Goal: Transaction & Acquisition: Purchase product/service

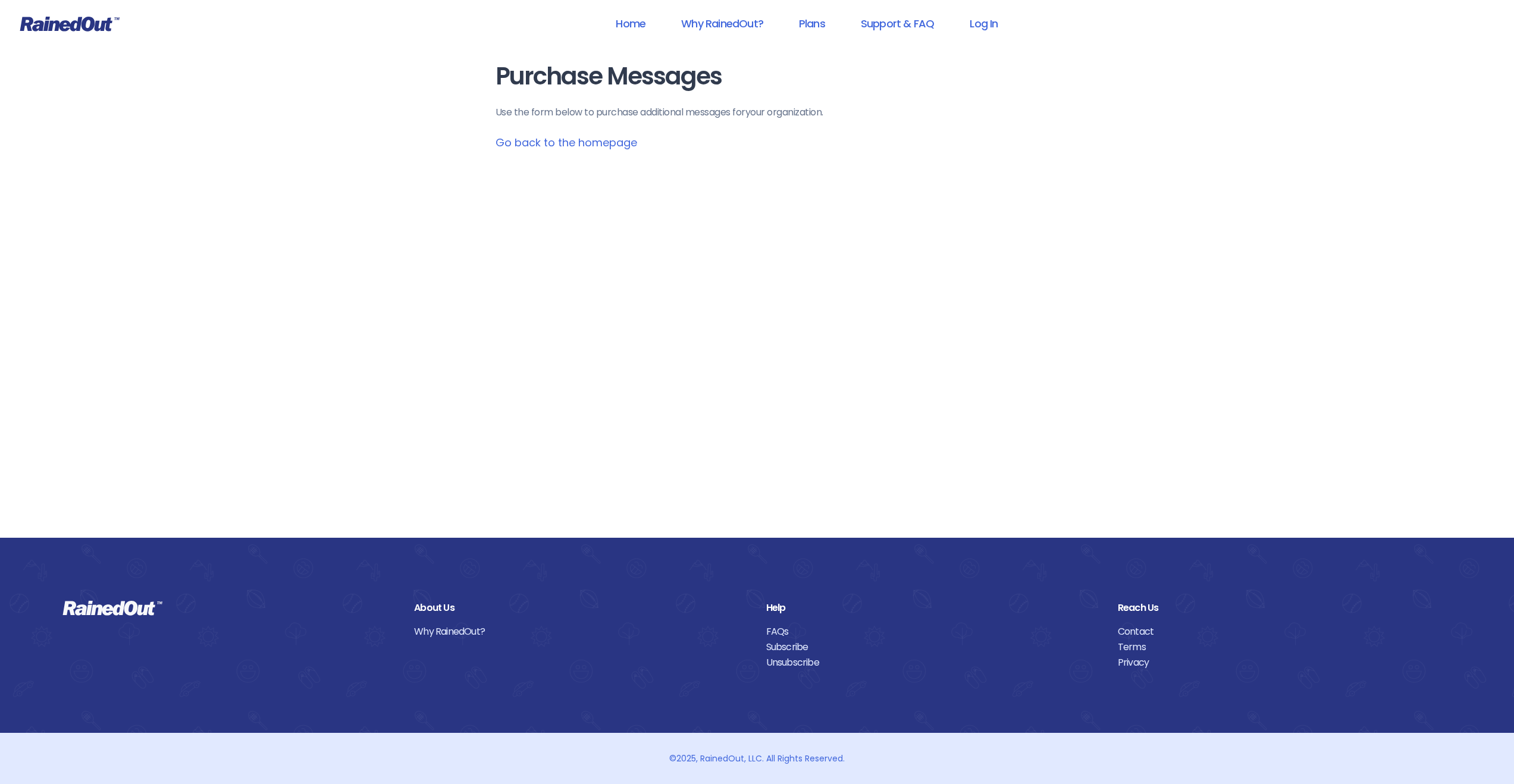
click at [578, 147] on link "Go back to the homepage" at bounding box center [566, 142] width 142 height 15
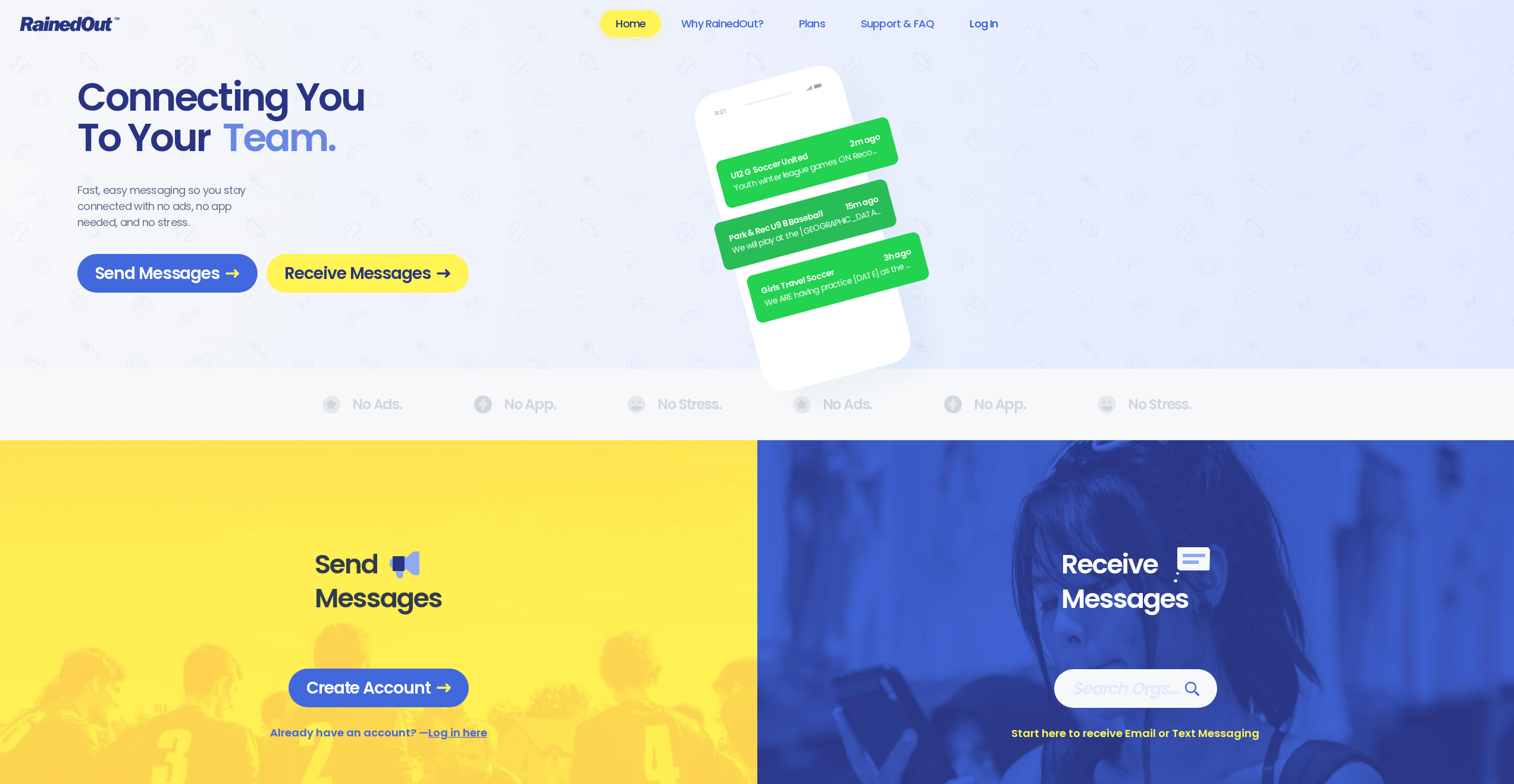
click at [989, 22] on link "Log In" at bounding box center [983, 23] width 59 height 27
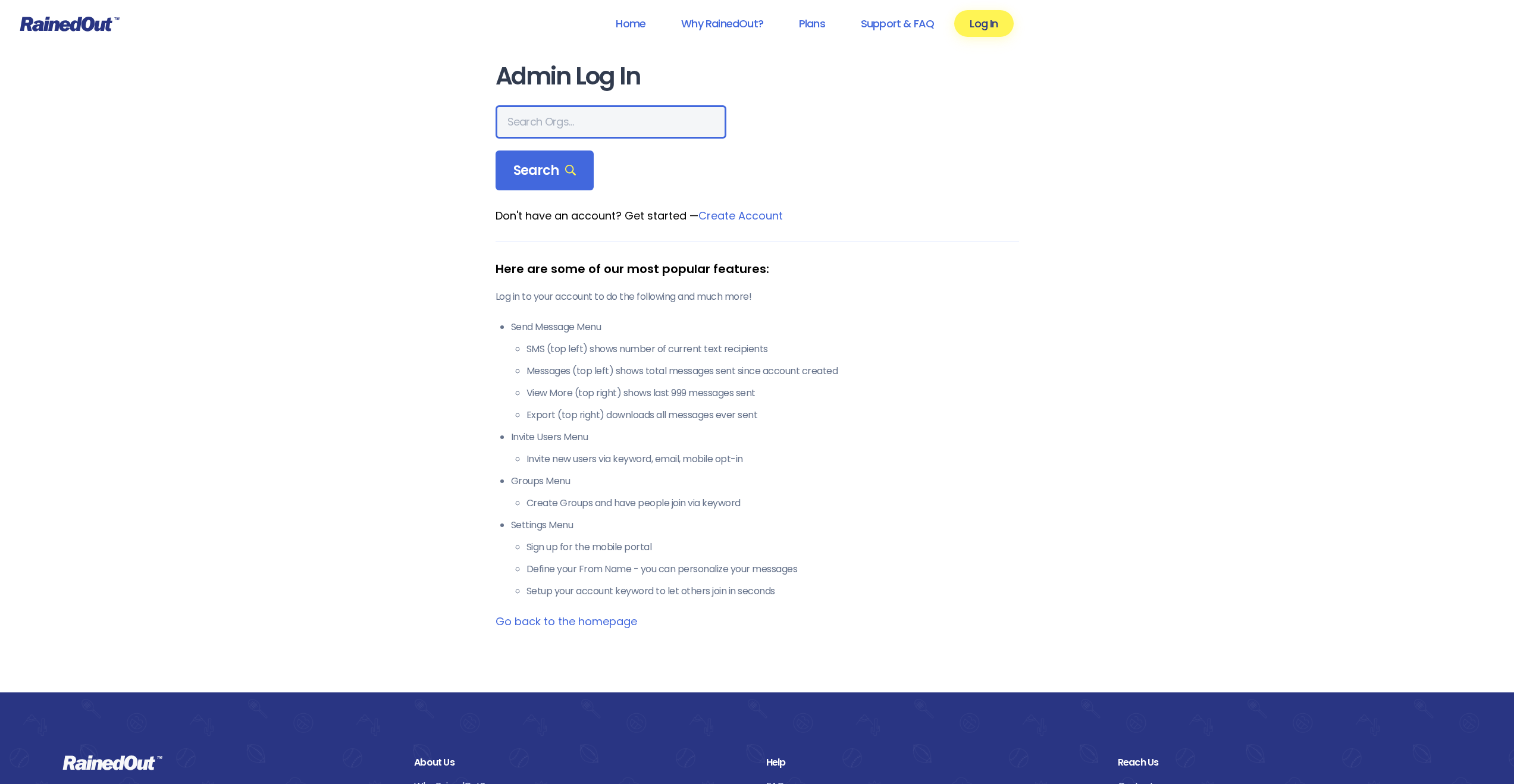
click at [524, 118] on input "text" at bounding box center [610, 122] width 231 height 33
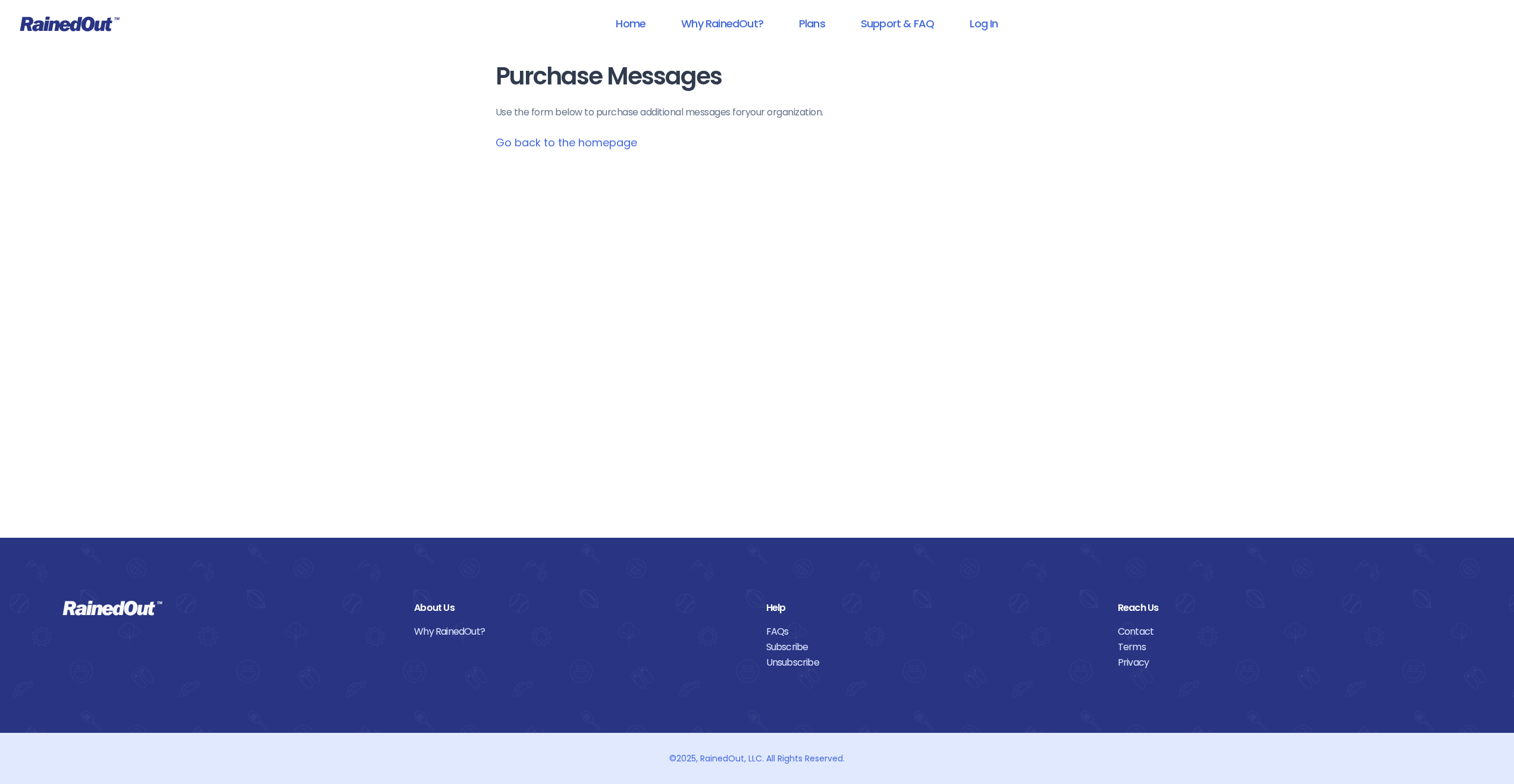
click at [797, 645] on link "Subscribe" at bounding box center [932, 647] width 334 height 15
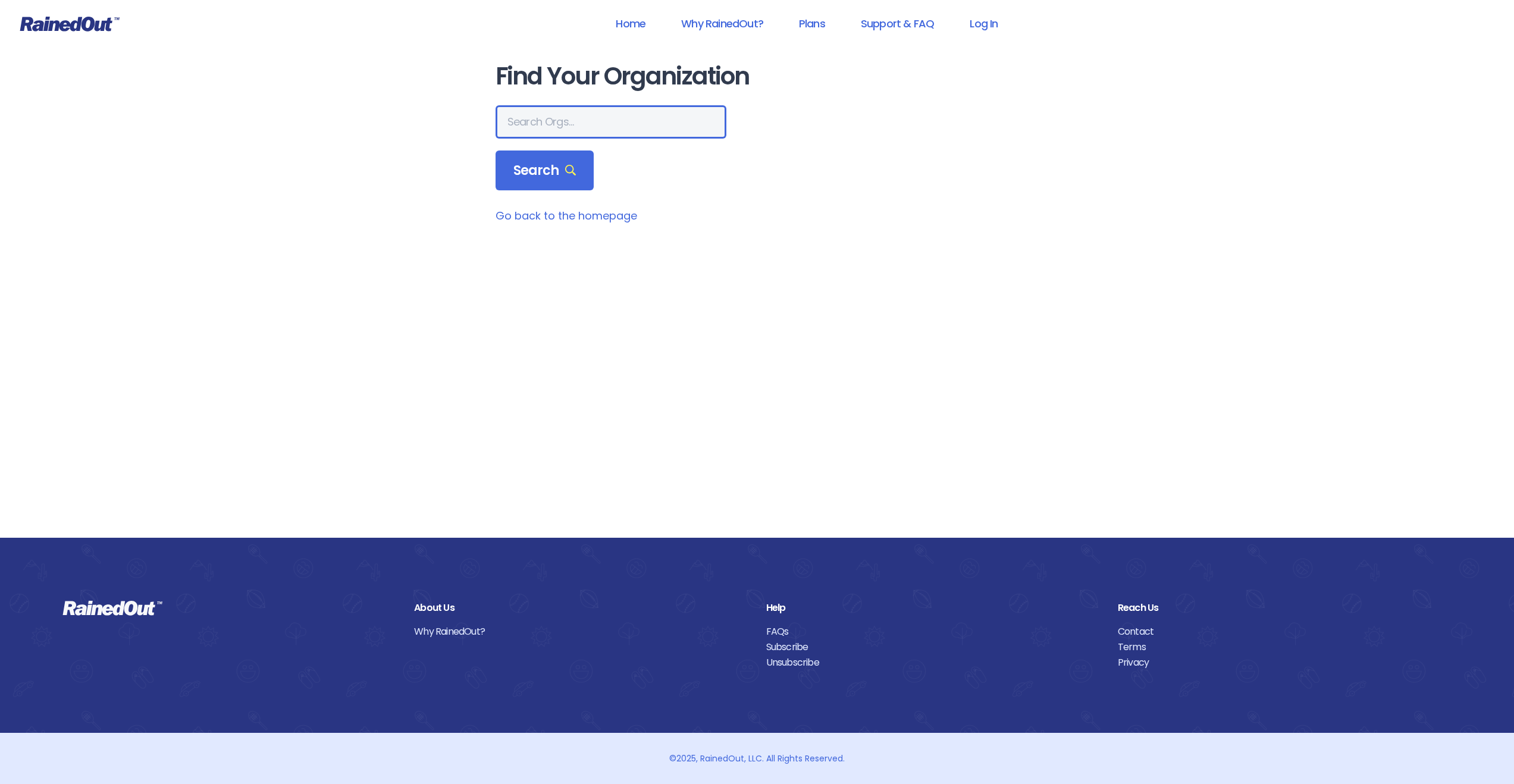
click at [574, 123] on input "text" at bounding box center [610, 122] width 231 height 33
